Goal: Navigation & Orientation: Find specific page/section

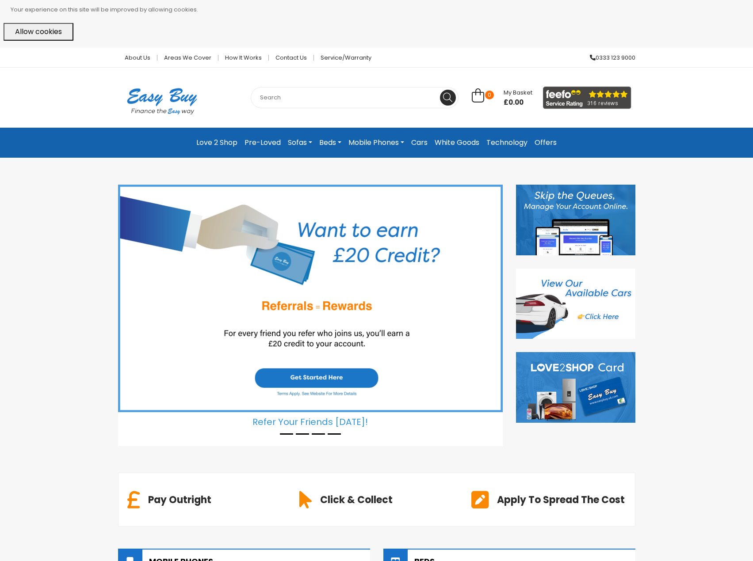
click at [333, 269] on img at bounding box center [310, 299] width 384 height 228
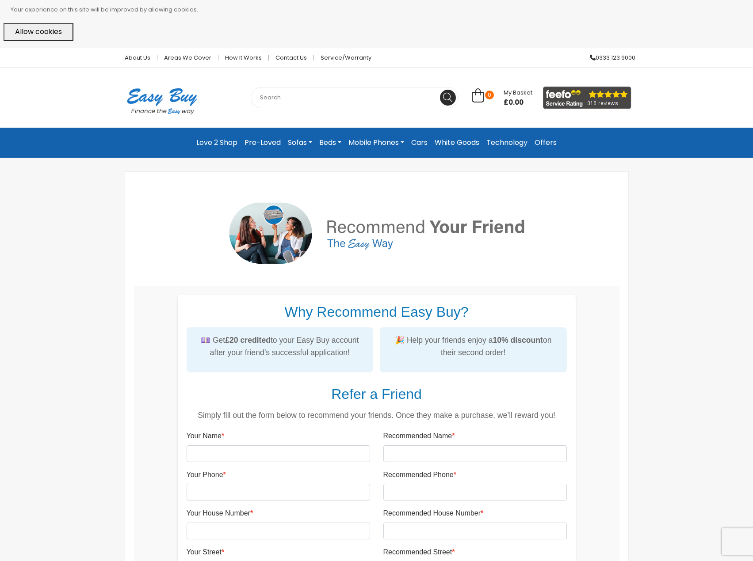
click at [225, 143] on link "Love 2 Shop" at bounding box center [217, 143] width 48 height 16
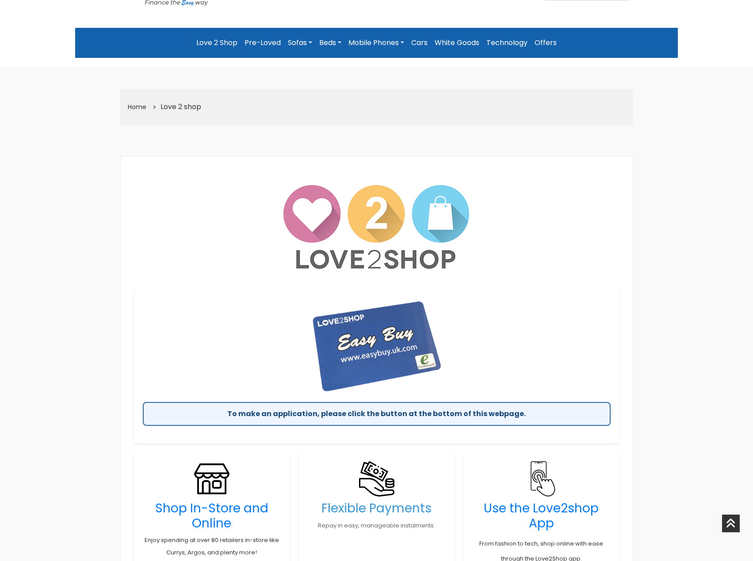
scroll to position [88, 0]
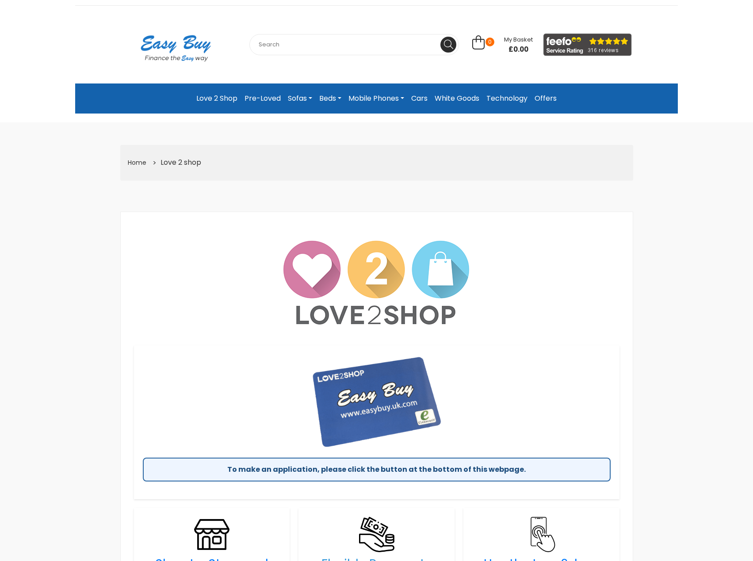
click at [443, 99] on link "White Goods" at bounding box center [457, 99] width 52 height 16
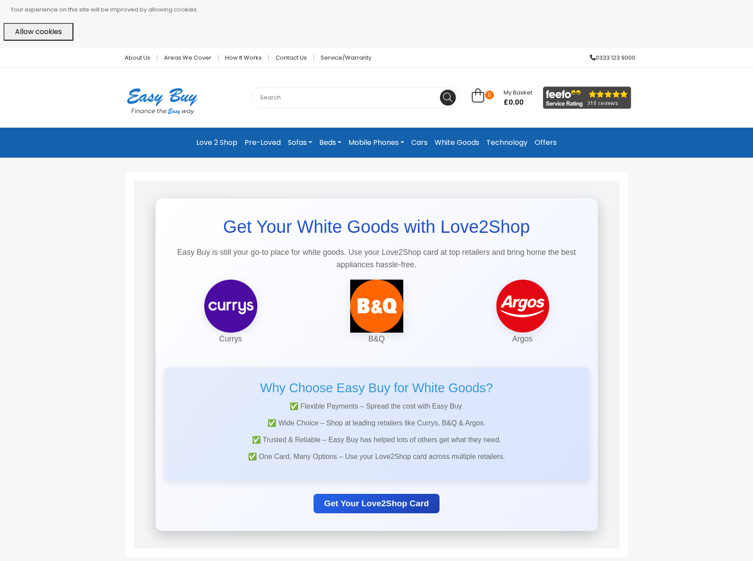
click at [375, 141] on link "Mobile Phones" at bounding box center [376, 143] width 63 height 16
